Goal: Information Seeking & Learning: Compare options

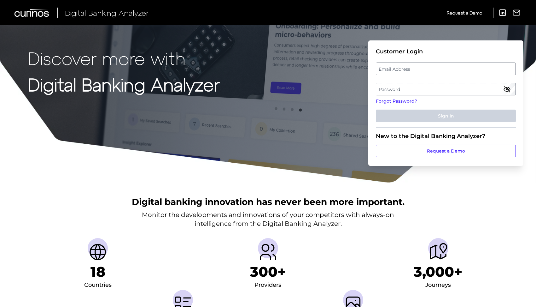
click at [422, 65] on label "Email Address" at bounding box center [445, 68] width 139 height 11
click at [422, 65] on input "email" at bounding box center [446, 68] width 140 height 13
click at [404, 69] on input "Email Address" at bounding box center [446, 68] width 140 height 13
type input "leslie.berkley@associatedbank.com"
click at [393, 88] on label "Password" at bounding box center [445, 88] width 139 height 11
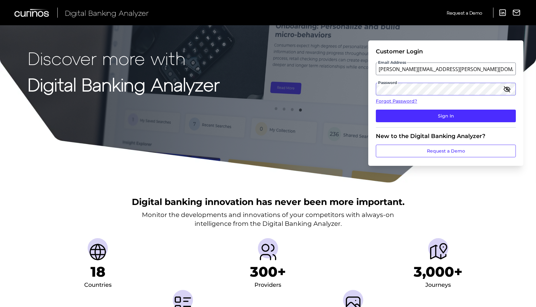
click at [376, 110] on button "Sign In" at bounding box center [446, 116] width 140 height 13
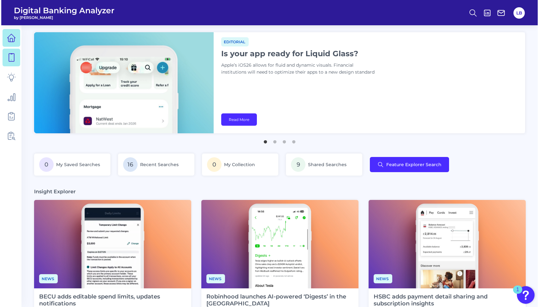
scroll to position [2, 0]
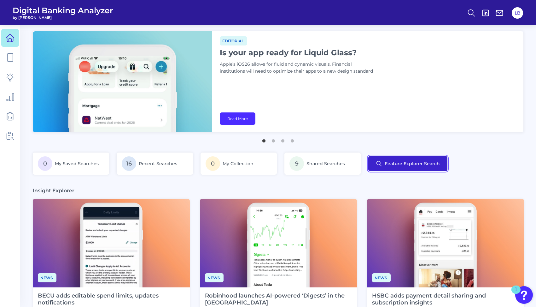
click at [389, 158] on button "Feature Explorer Search" at bounding box center [408, 163] width 79 height 15
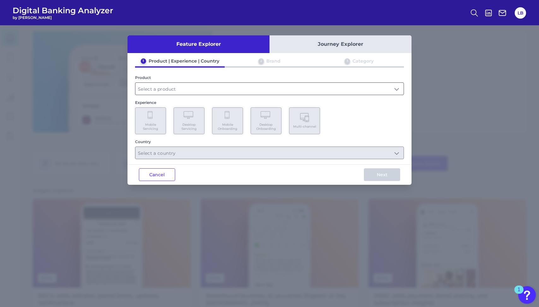
click at [155, 83] on input "text" at bounding box center [269, 89] width 268 height 12
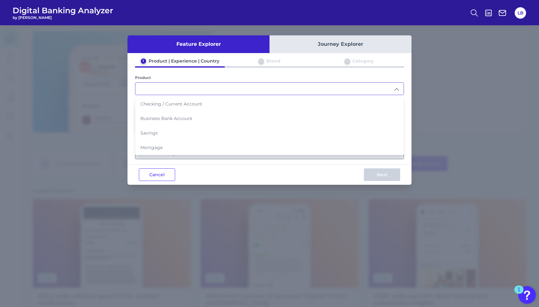
click at [165, 107] on li "Checking / Current Account" at bounding box center [269, 104] width 268 height 15
type input "Checking / Current Account"
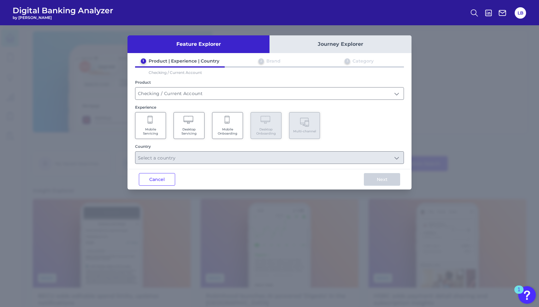
click at [151, 126] on Servicing "Mobile Servicing" at bounding box center [150, 125] width 31 height 27
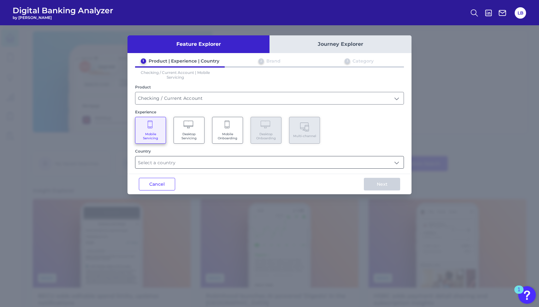
click at [186, 163] on input "text" at bounding box center [269, 162] width 268 height 12
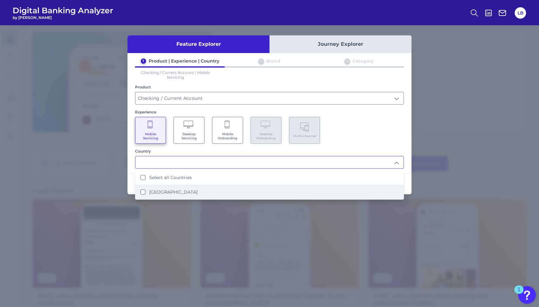
drag, startPoint x: 168, startPoint y: 185, endPoint x: 200, endPoint y: 187, distance: 32.6
click at [168, 185] on li "United States" at bounding box center [269, 192] width 268 height 15
type input "Select all Countries"
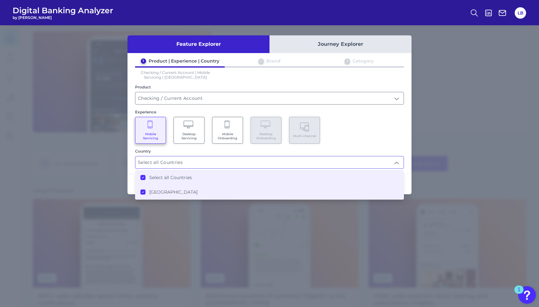
click at [402, 164] on input "Select all Countries" at bounding box center [269, 162] width 268 height 12
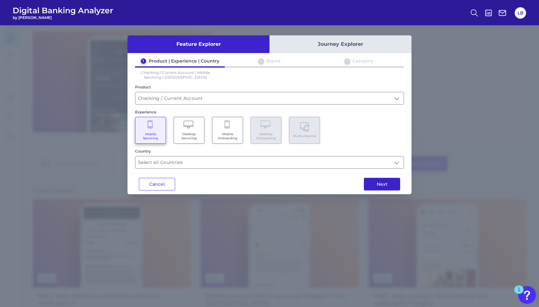
click at [387, 182] on button "Next" at bounding box center [382, 184] width 36 height 13
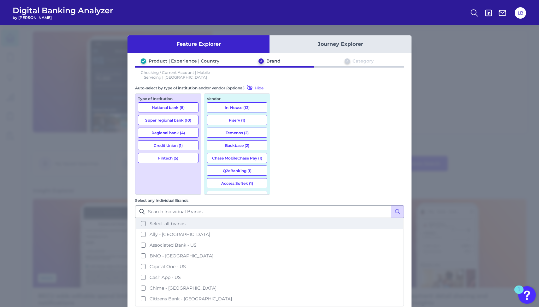
click at [186, 221] on span "Select all brands" at bounding box center [168, 224] width 36 height 6
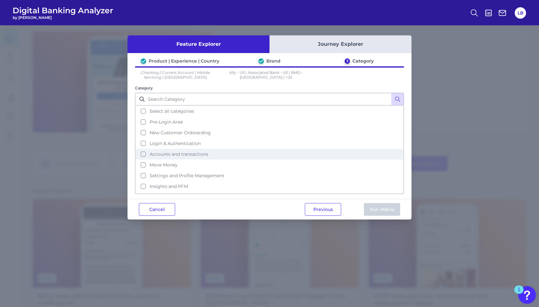
scroll to position [27, 0]
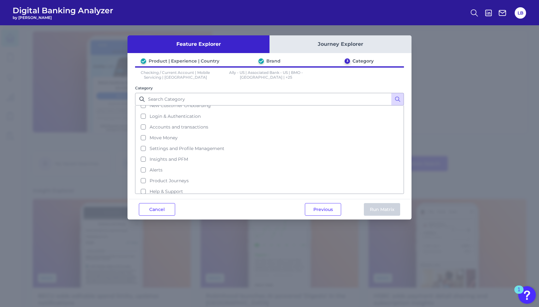
drag, startPoint x: 176, startPoint y: 188, endPoint x: 204, endPoint y: 195, distance: 28.6
click at [176, 188] on span "Help & Support" at bounding box center [166, 191] width 33 height 6
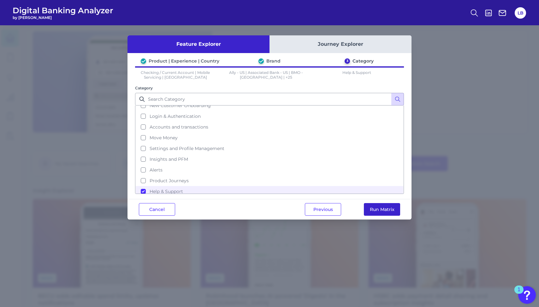
click at [384, 210] on button "Run Matrix" at bounding box center [382, 209] width 36 height 13
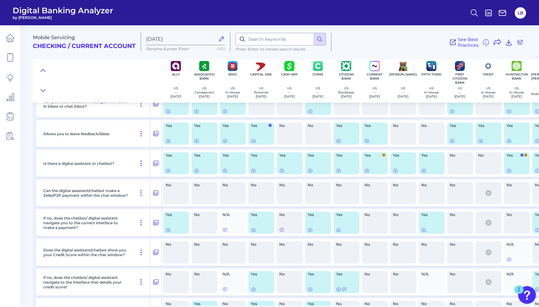
scroll to position [235, 0]
click at [156, 164] on icon at bounding box center [156, 163] width 6 height 8
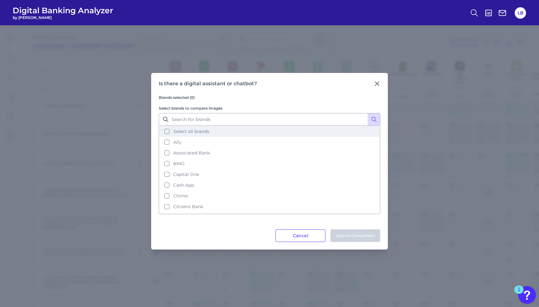
click at [181, 129] on span "Select all brands" at bounding box center [191, 131] width 36 height 6
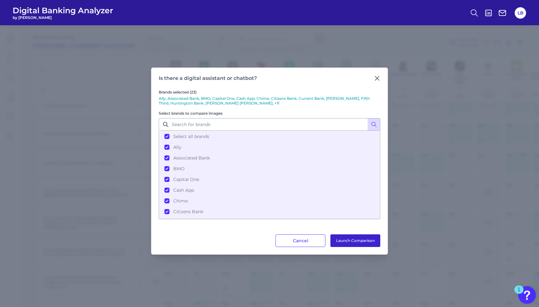
click at [360, 242] on button "Launch Comparison" at bounding box center [355, 240] width 50 height 13
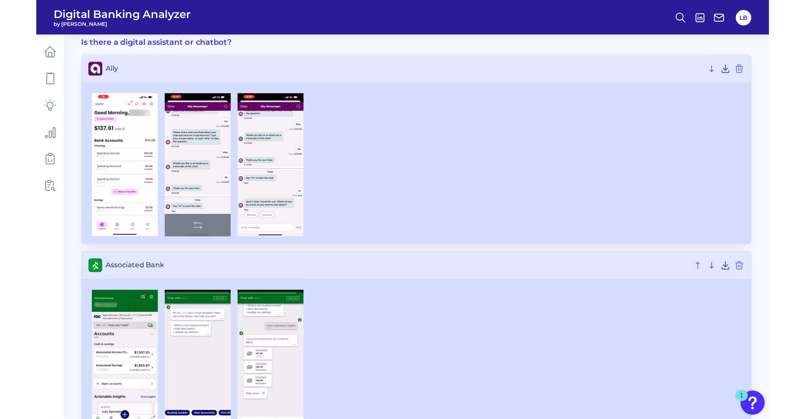
scroll to position [28, 0]
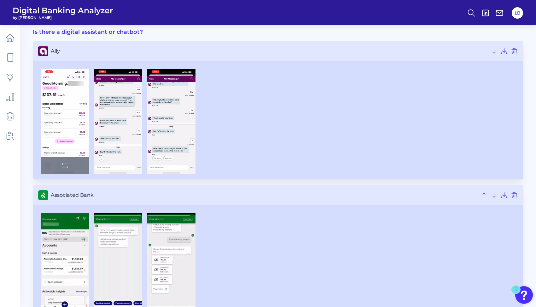
click at [63, 116] on img at bounding box center [65, 121] width 48 height 105
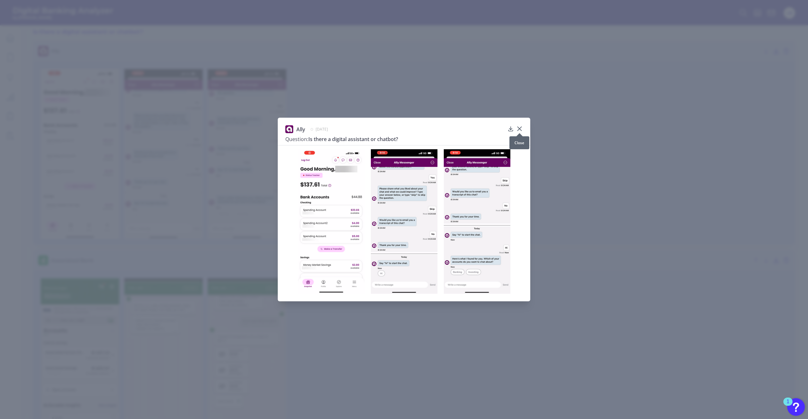
click at [520, 128] on icon at bounding box center [519, 129] width 6 height 6
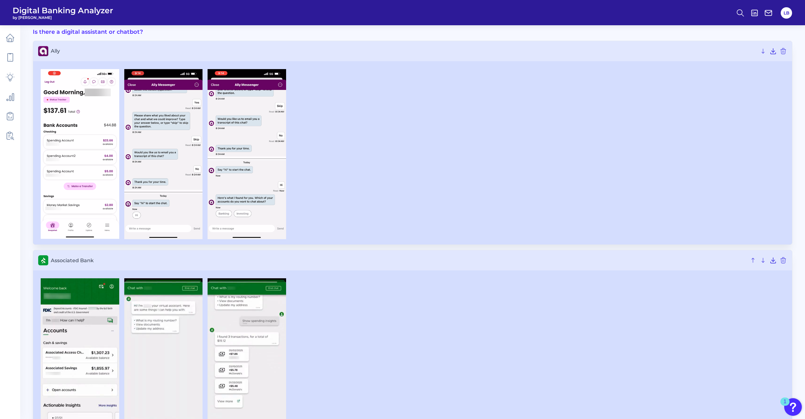
scroll to position [0, 0]
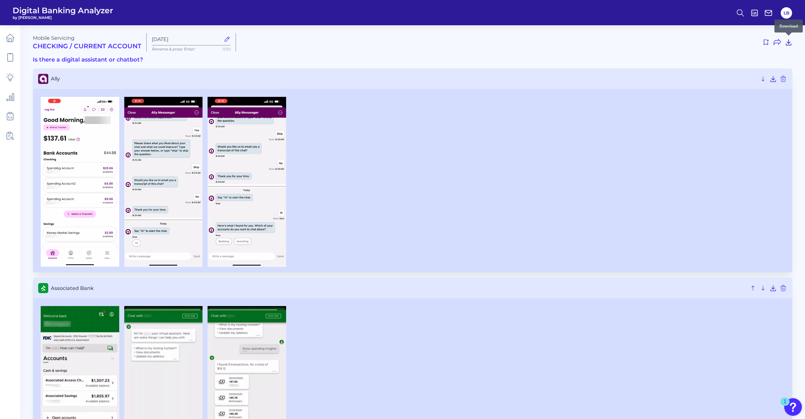
click at [539, 41] on icon at bounding box center [789, 43] width 8 height 8
click at [323, 238] on div at bounding box center [412, 182] width 749 height 170
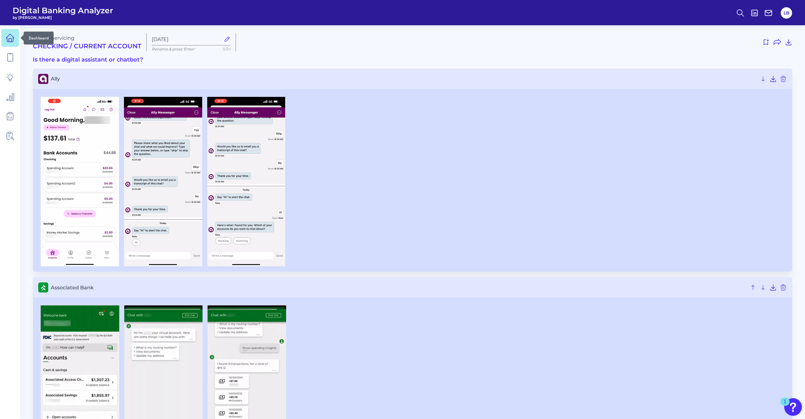
click at [5, 38] on link at bounding box center [10, 38] width 18 height 18
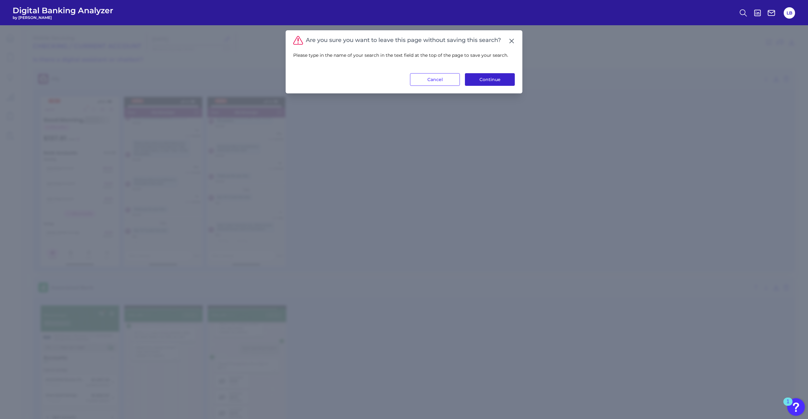
click at [506, 81] on button "Continue" at bounding box center [490, 79] width 50 height 13
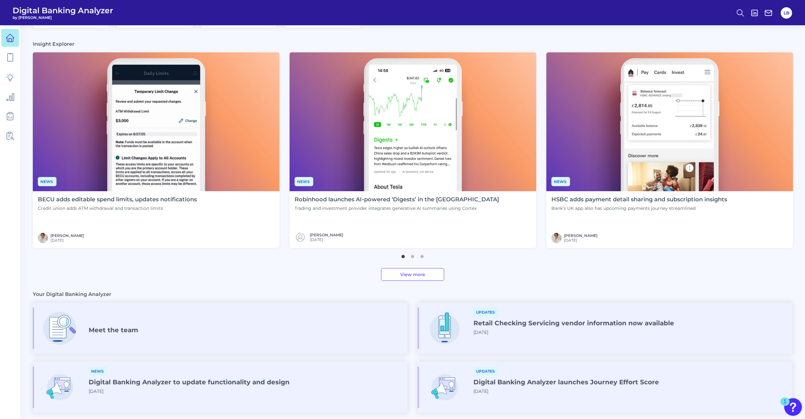
scroll to position [80, 0]
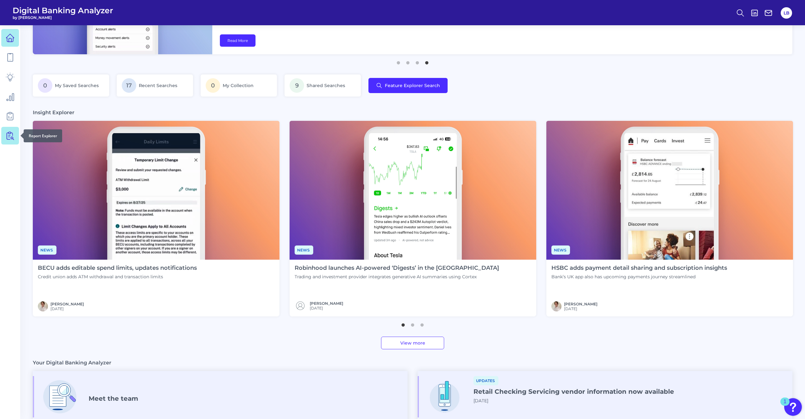
click at [13, 135] on icon at bounding box center [12, 134] width 2 height 3
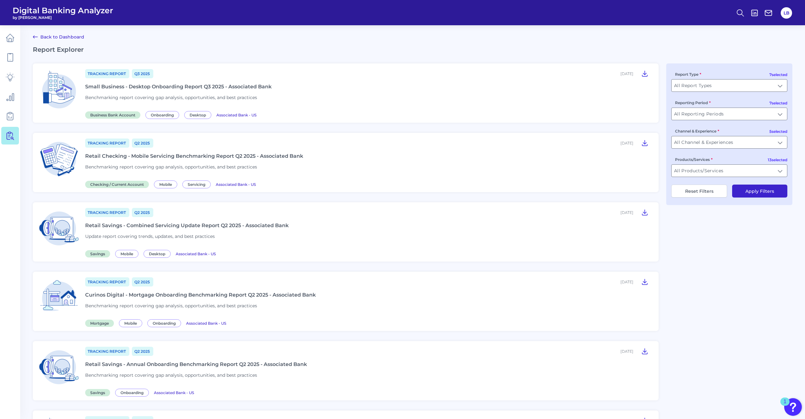
click at [300, 160] on div "Tracking Report Q2 [DATE], 2025 Retail Checking - Mobile Servicing Benchmarking…" at bounding box center [368, 162] width 566 height 49
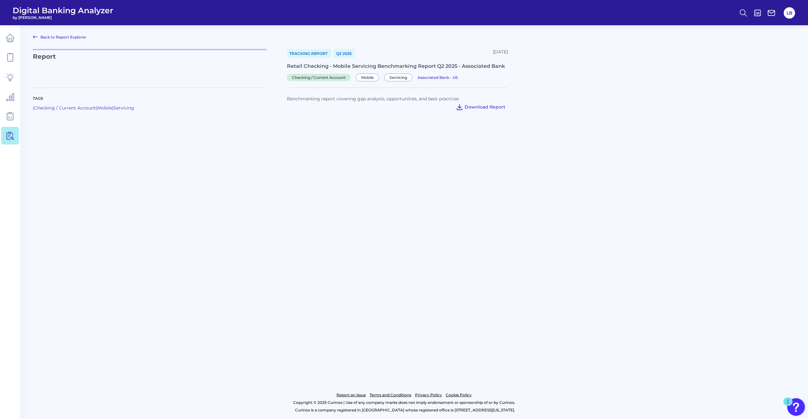
click at [482, 108] on span "Download Report" at bounding box center [485, 107] width 41 height 6
